Goal: Task Accomplishment & Management: Manage account settings

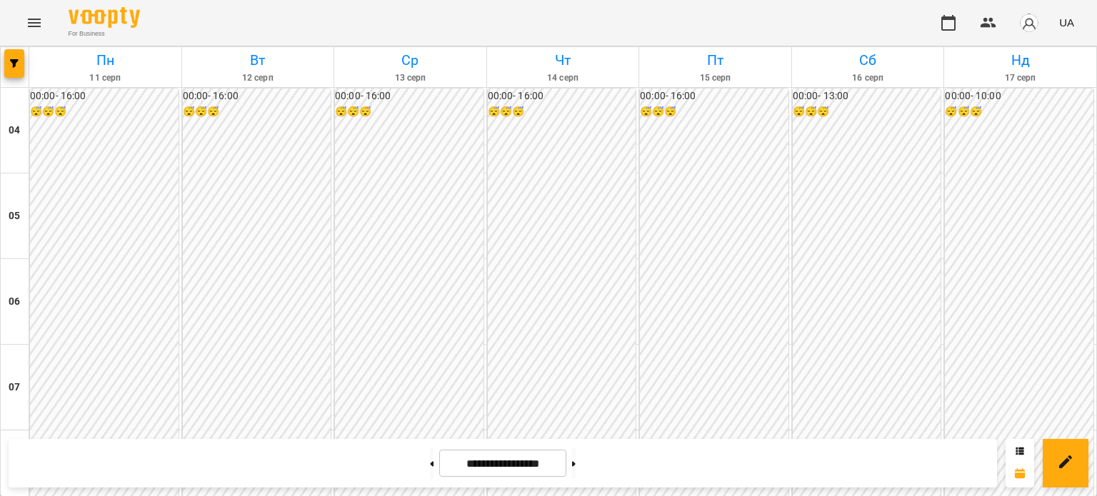
scroll to position [990, 0]
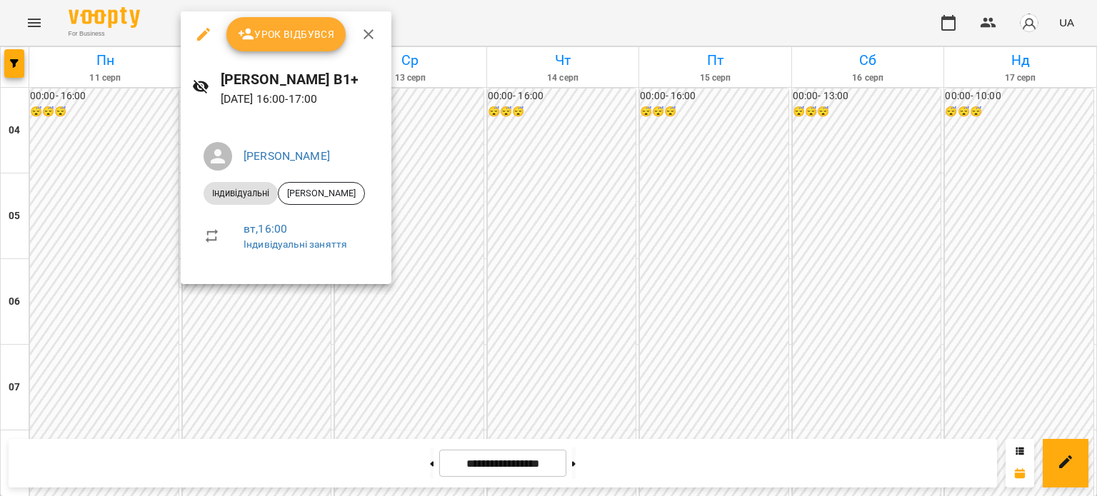
click at [307, 27] on span "Урок відбувся" at bounding box center [286, 34] width 97 height 17
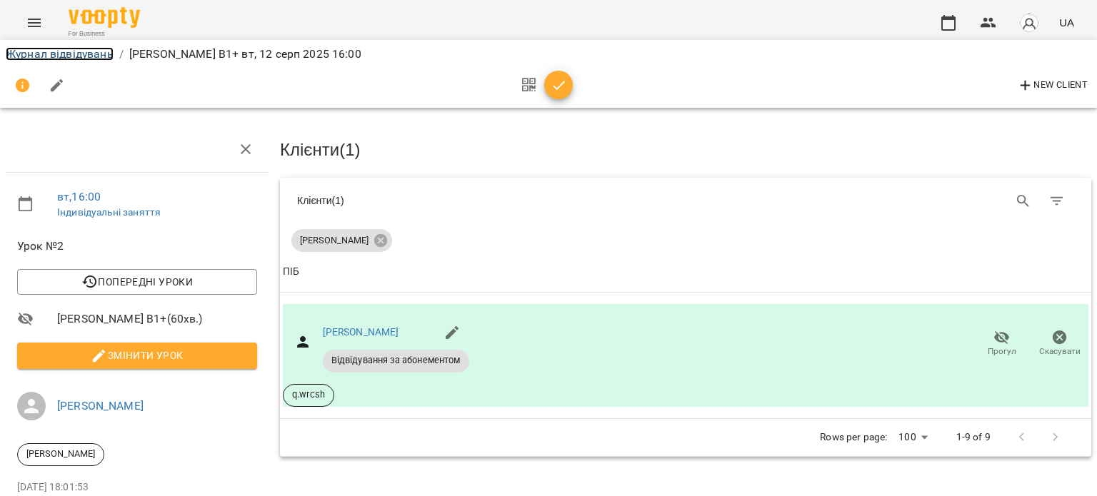
click at [71, 56] on link "Журнал відвідувань" at bounding box center [60, 54] width 108 height 14
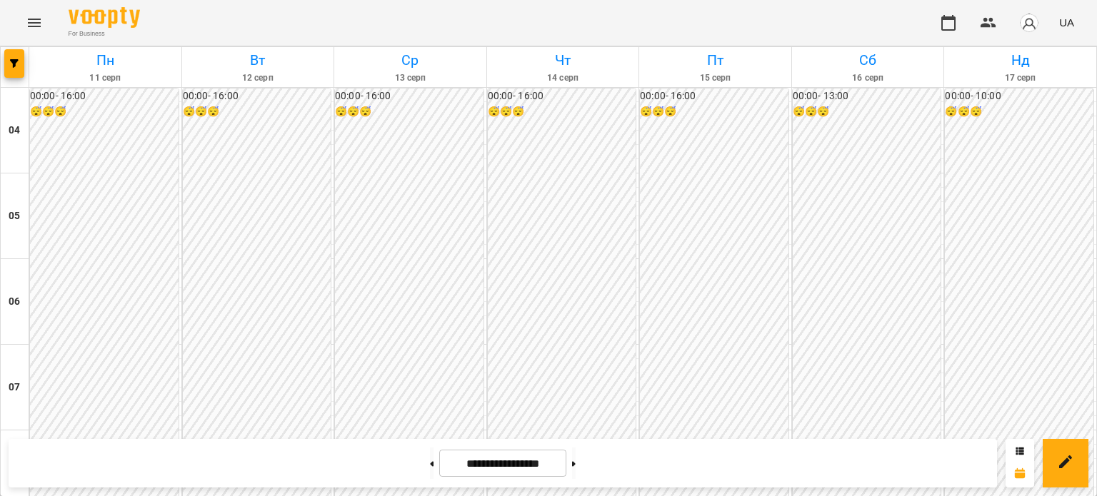
scroll to position [971, 0]
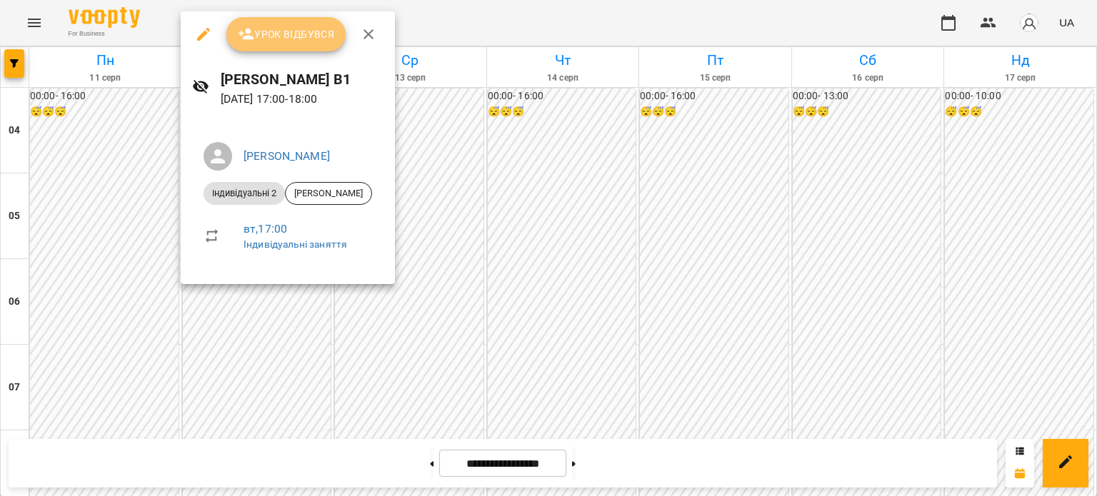
click at [283, 34] on span "Урок відбувся" at bounding box center [286, 34] width 97 height 17
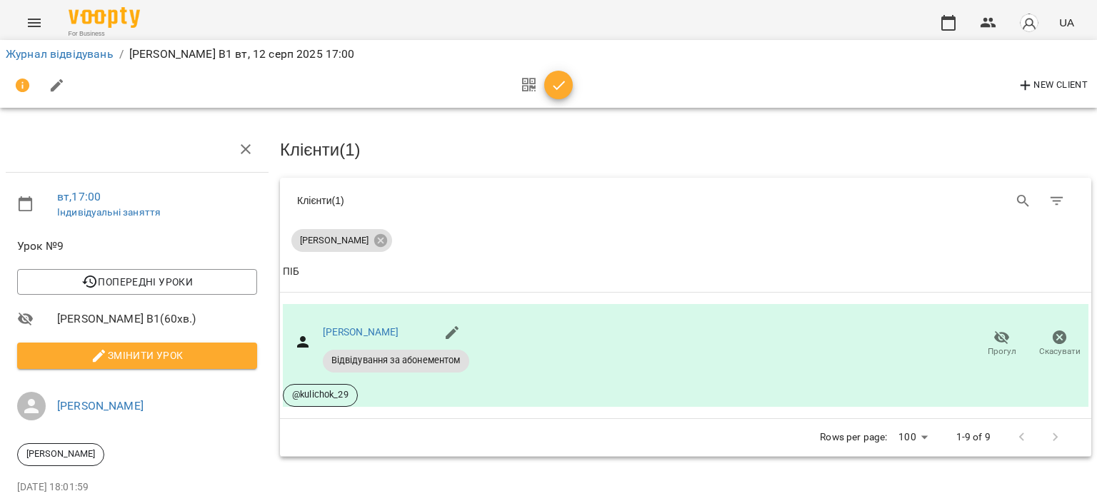
click at [548, 82] on span "button" at bounding box center [558, 85] width 29 height 17
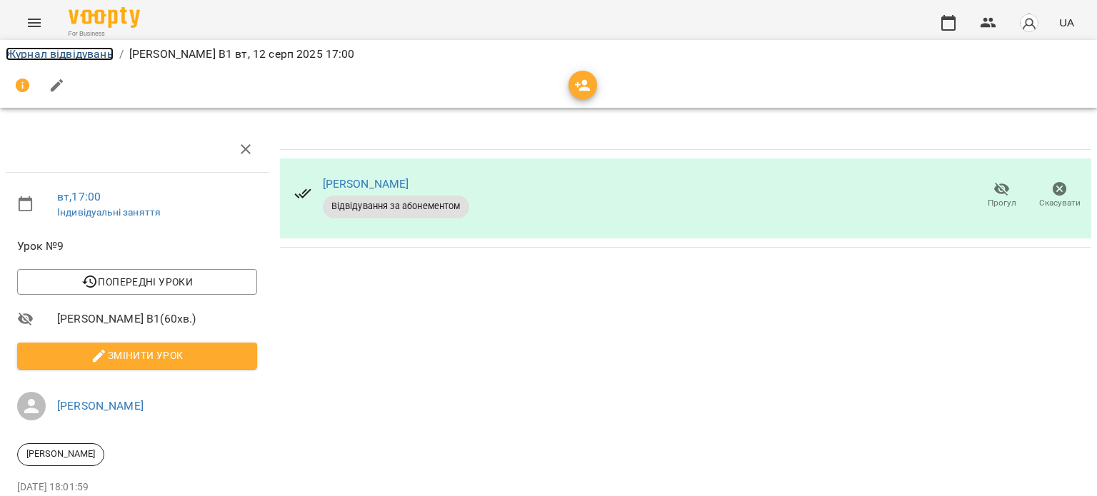
click at [57, 48] on link "Журнал відвідувань" at bounding box center [60, 54] width 108 height 14
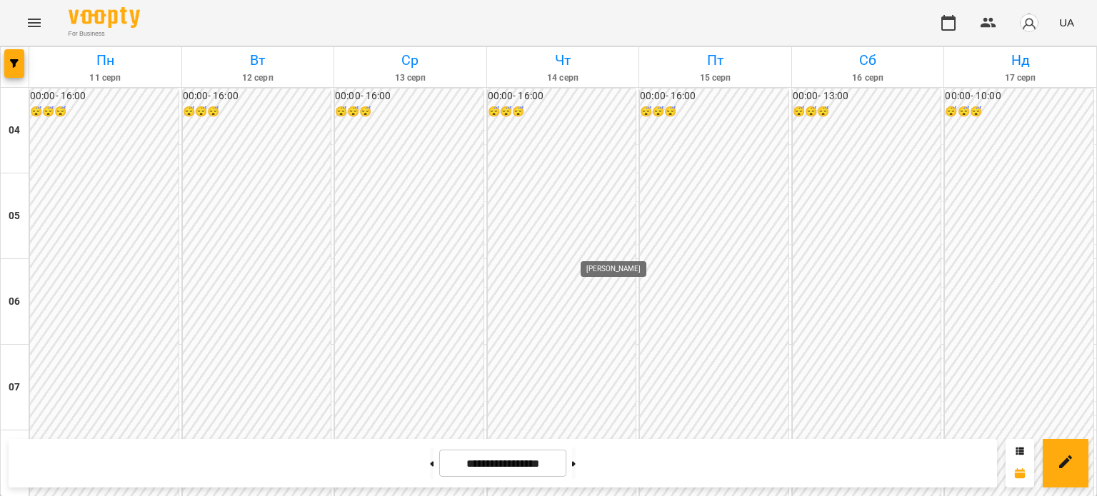
scroll to position [1024, 0]
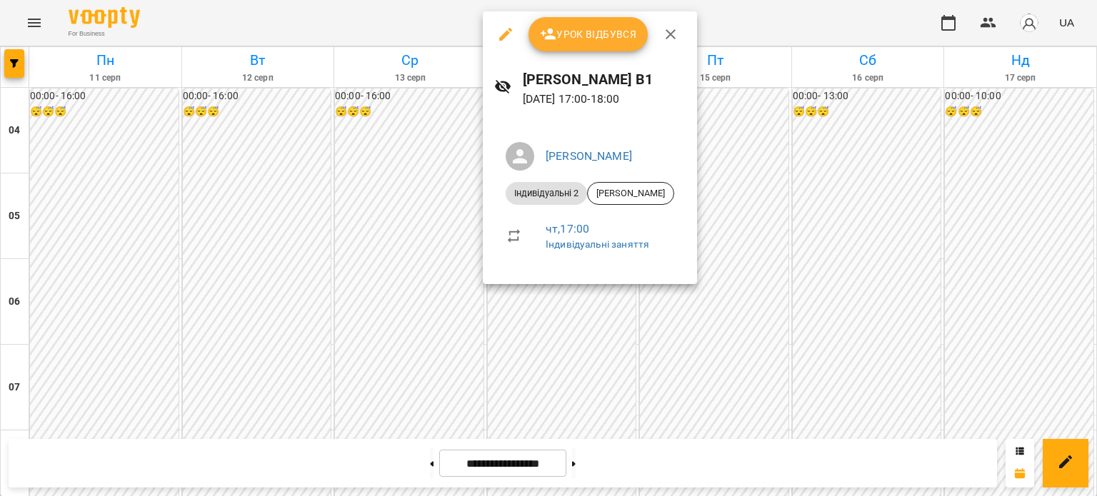
click at [370, 345] on div at bounding box center [548, 248] width 1097 height 496
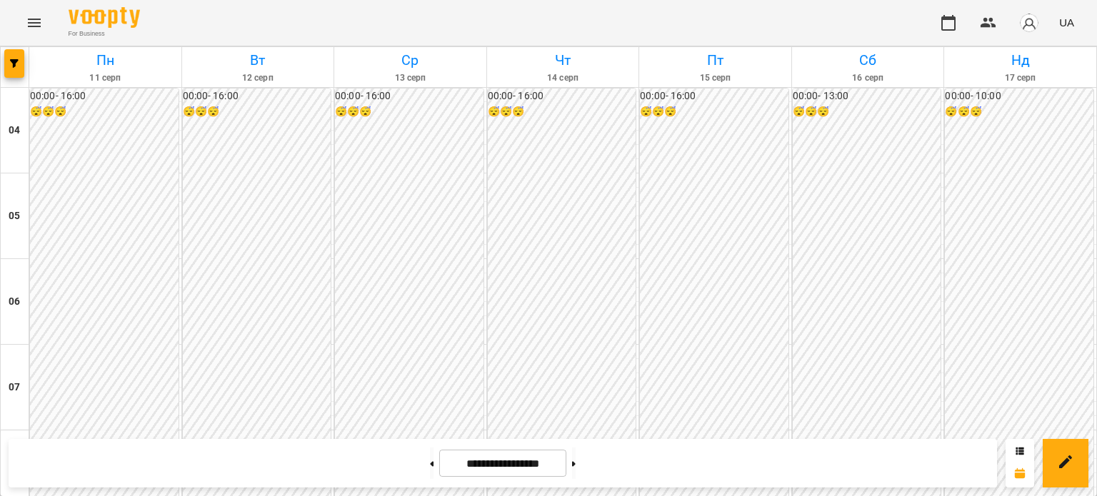
scroll to position [1052, 0]
